Goal: Information Seeking & Learning: Learn about a topic

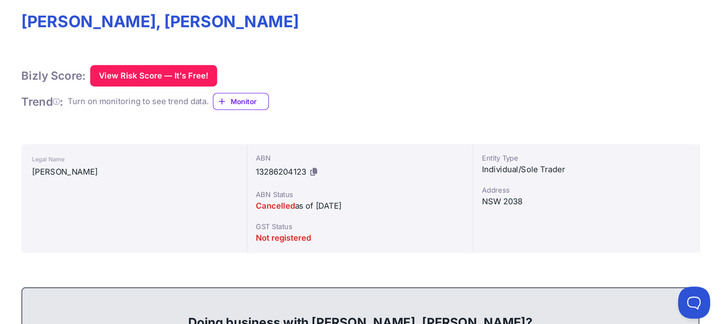
scroll to position [80, 0]
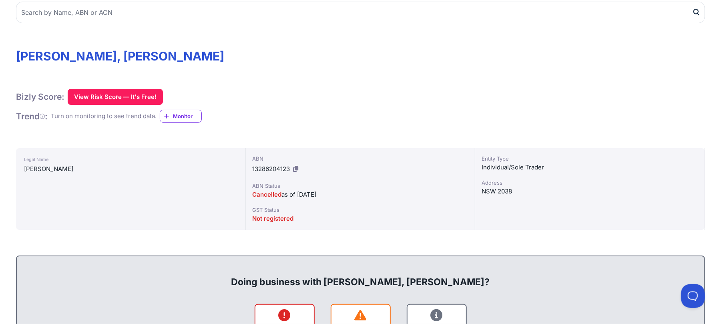
click at [374, 121] on div "Bizly Score: View Risk Score — It's Free! View Risk Score — It's Free! Trend : …" at bounding box center [360, 106] width 689 height 34
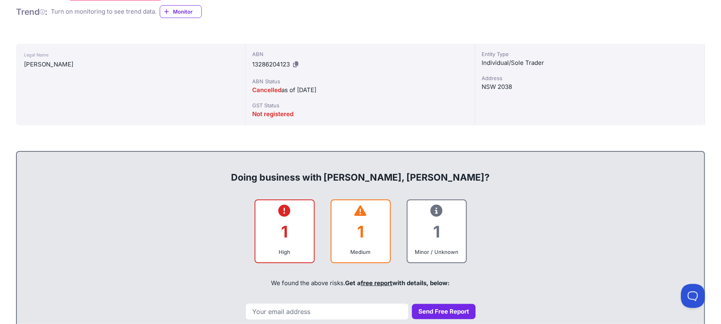
scroll to position [0, 0]
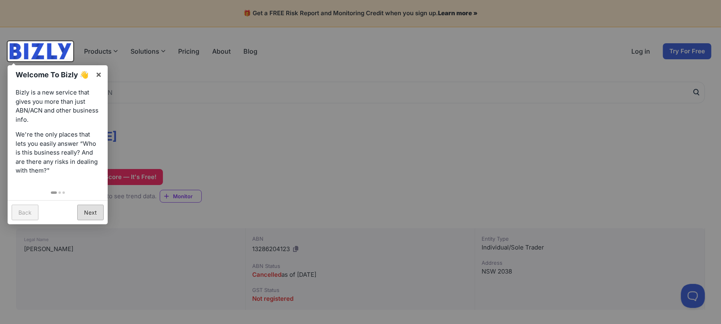
click at [86, 211] on link "Next" at bounding box center [90, 213] width 26 height 16
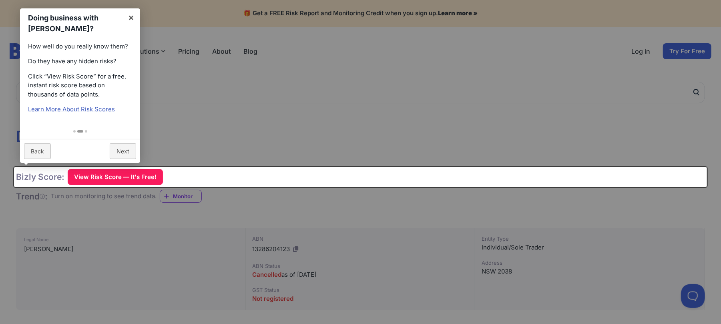
click at [285, 126] on div at bounding box center [360, 162] width 721 height 324
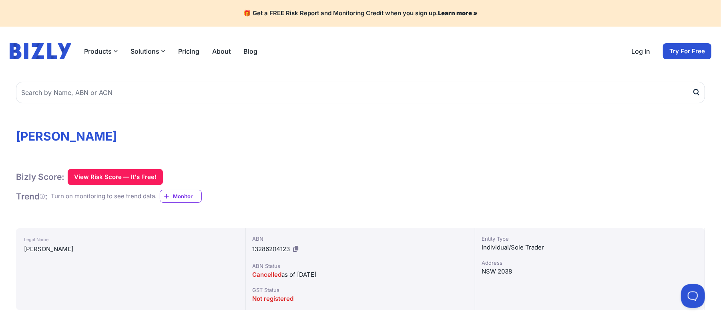
scroll to position [53, 0]
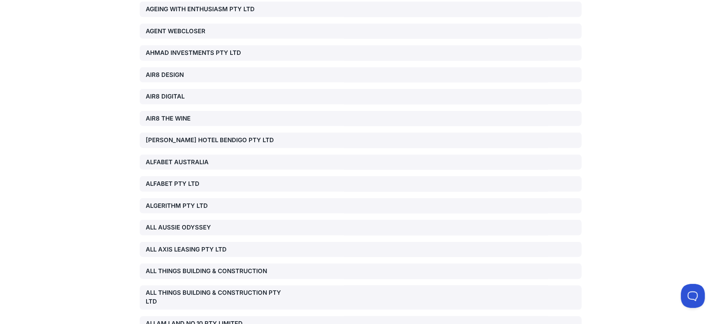
scroll to position [31154, 0]
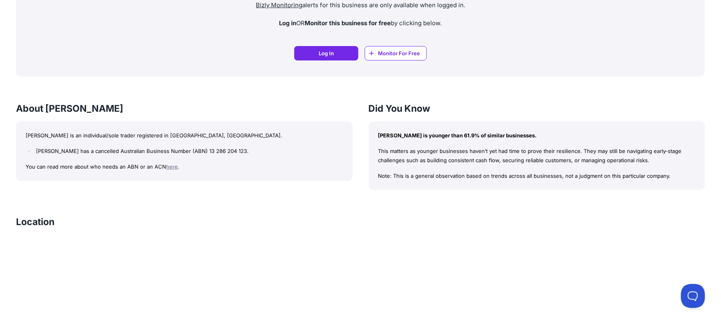
scroll to position [374, 0]
